Goal: Information Seeking & Learning: Find specific fact

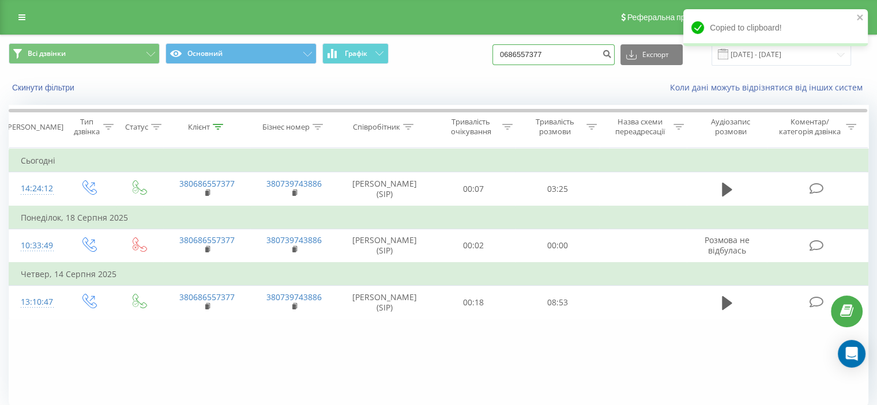
click at [562, 44] on input "0686557377" at bounding box center [553, 54] width 122 height 21
click at [564, 48] on input "0686557377" at bounding box center [553, 54] width 122 height 21
paste input "39427669"
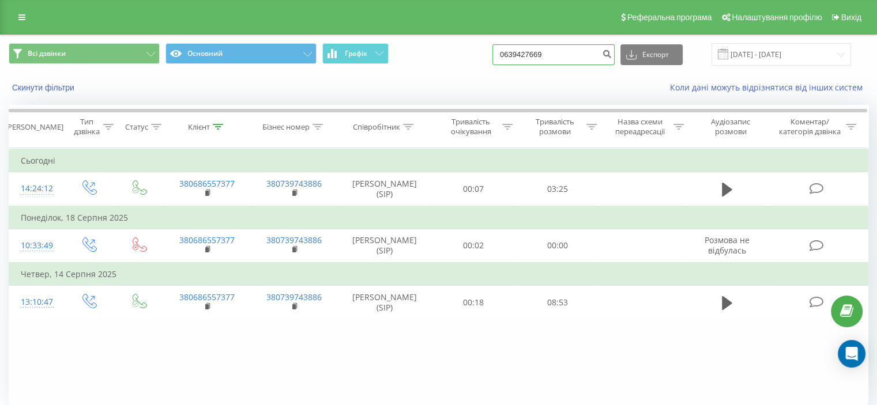
type input "0639427669"
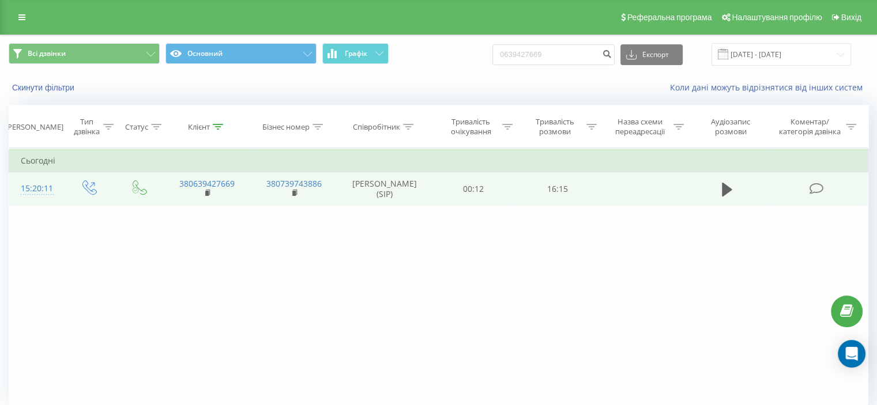
click at [821, 195] on icon at bounding box center [816, 189] width 14 height 12
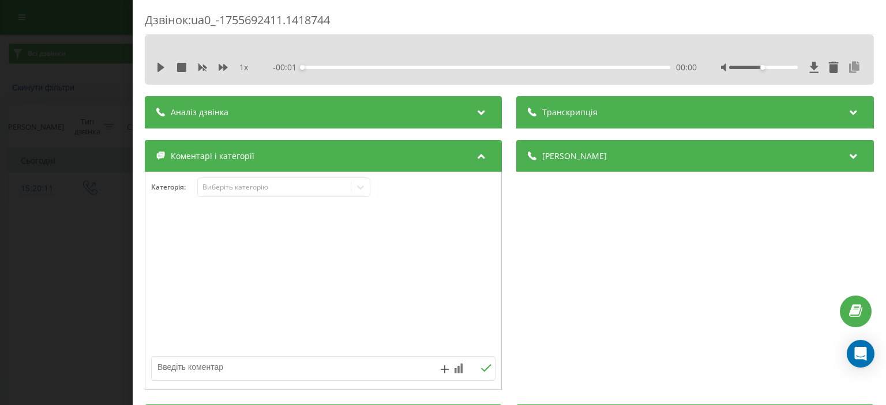
click at [849, 62] on icon at bounding box center [855, 68] width 14 height 12
